Goal: Navigation & Orientation: Find specific page/section

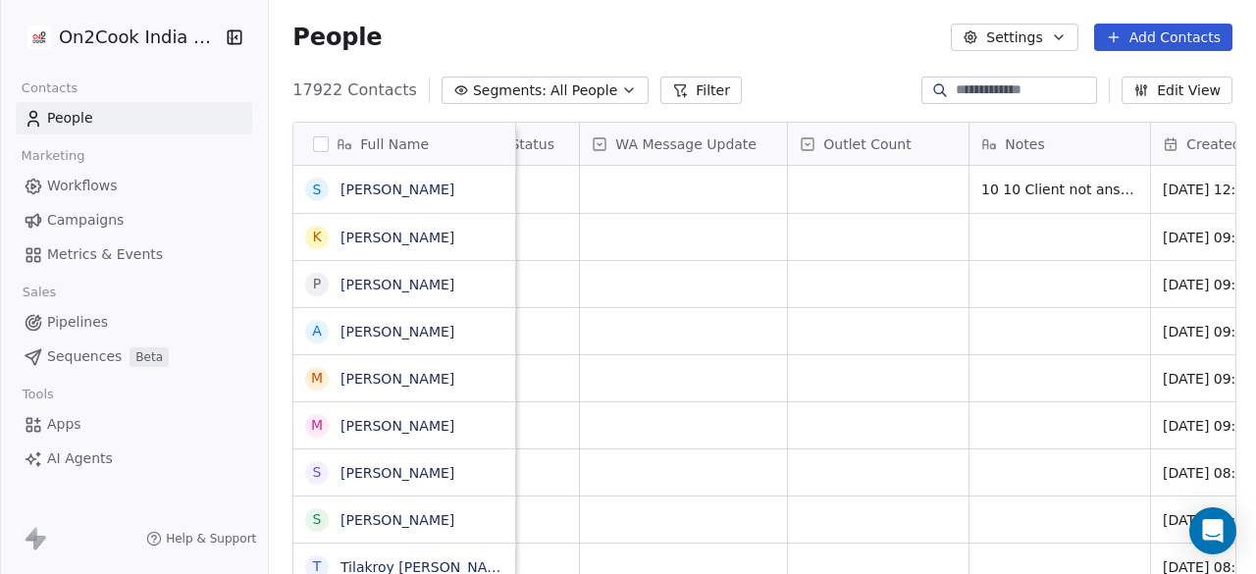
scroll to position [0, 1953]
